Goal: Go to known website: Go to known website

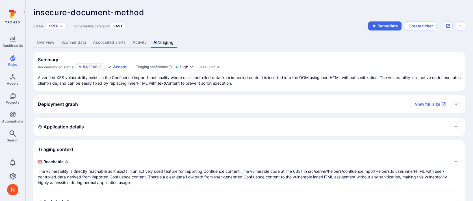
click at [205, 125] on div "Application details" at bounding box center [249, 126] width 423 height 9
